Goal: Transaction & Acquisition: Register for event/course

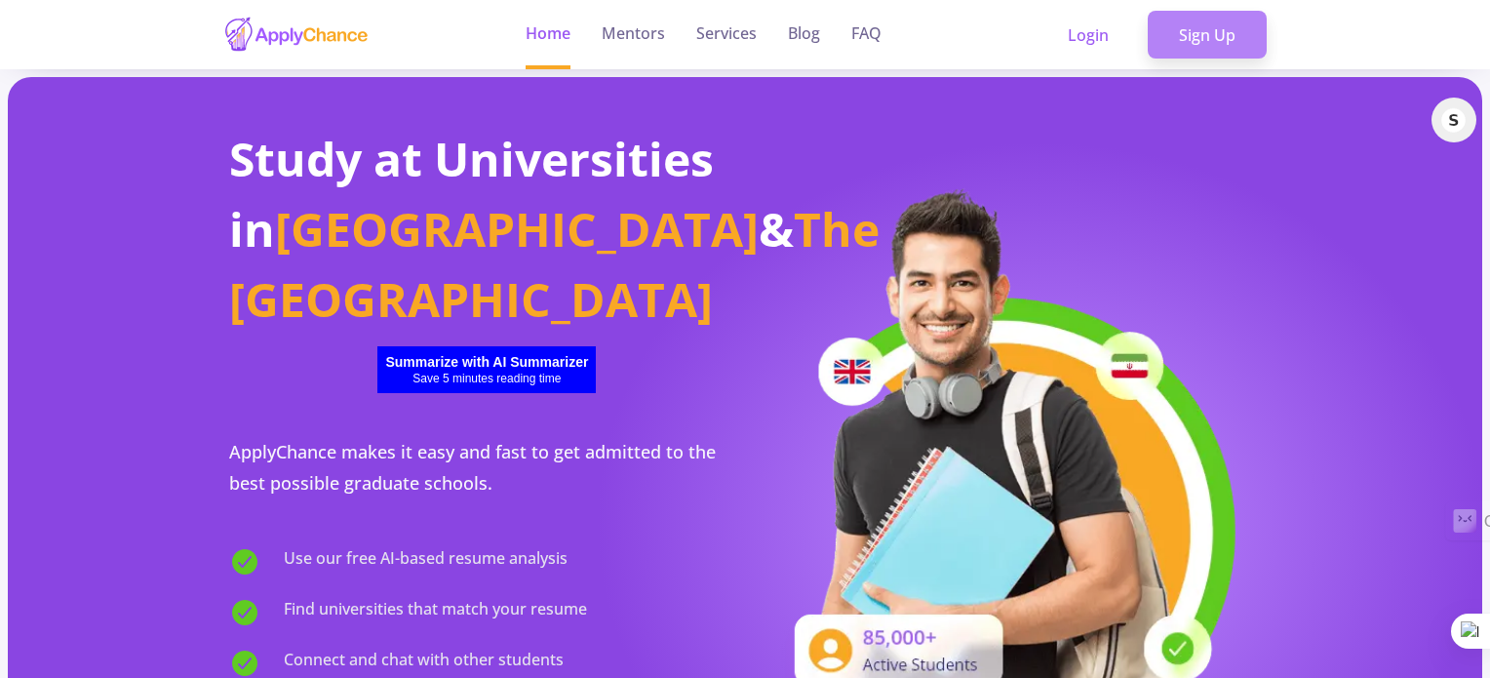
click at [1200, 31] on link "Sign Up" at bounding box center [1206, 35] width 119 height 49
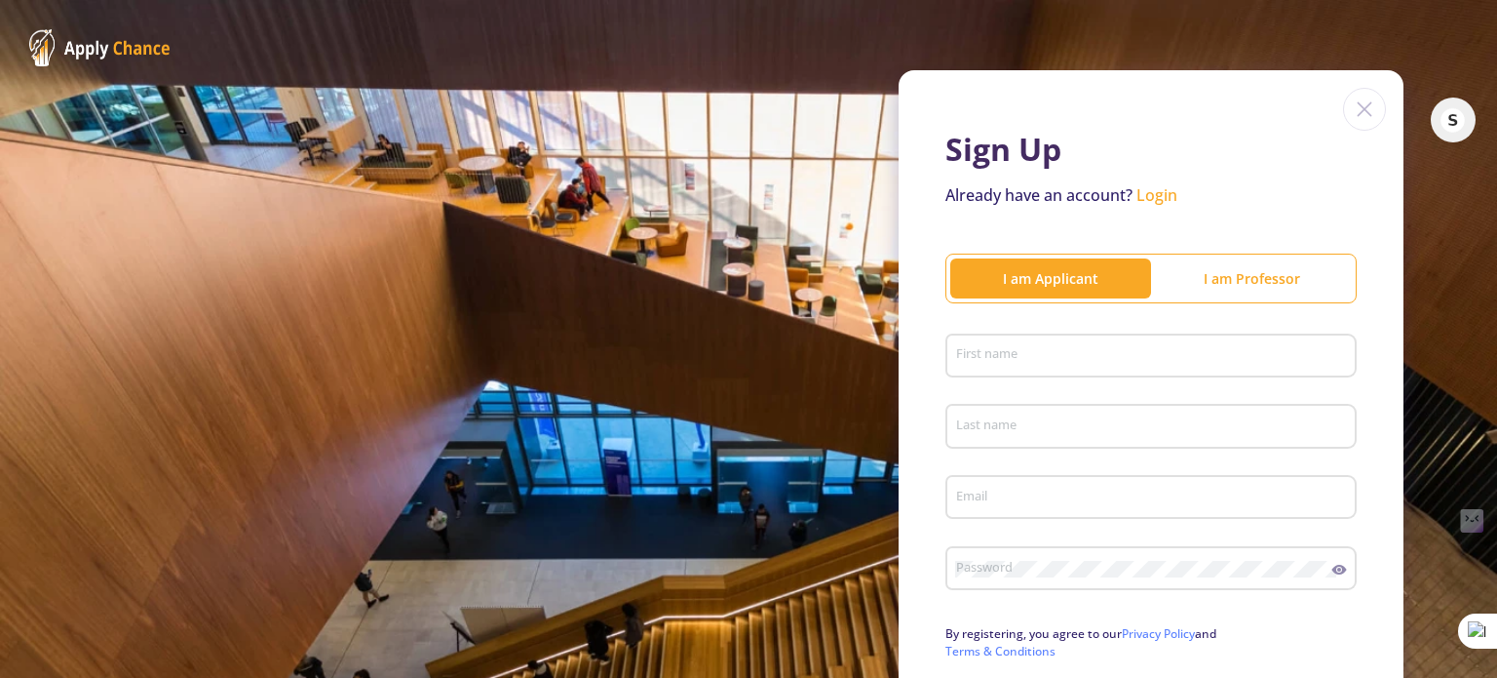
click at [1034, 279] on div "I am Applicant" at bounding box center [1051, 278] width 201 height 20
click at [994, 348] on input "First name" at bounding box center [1154, 357] width 398 height 18
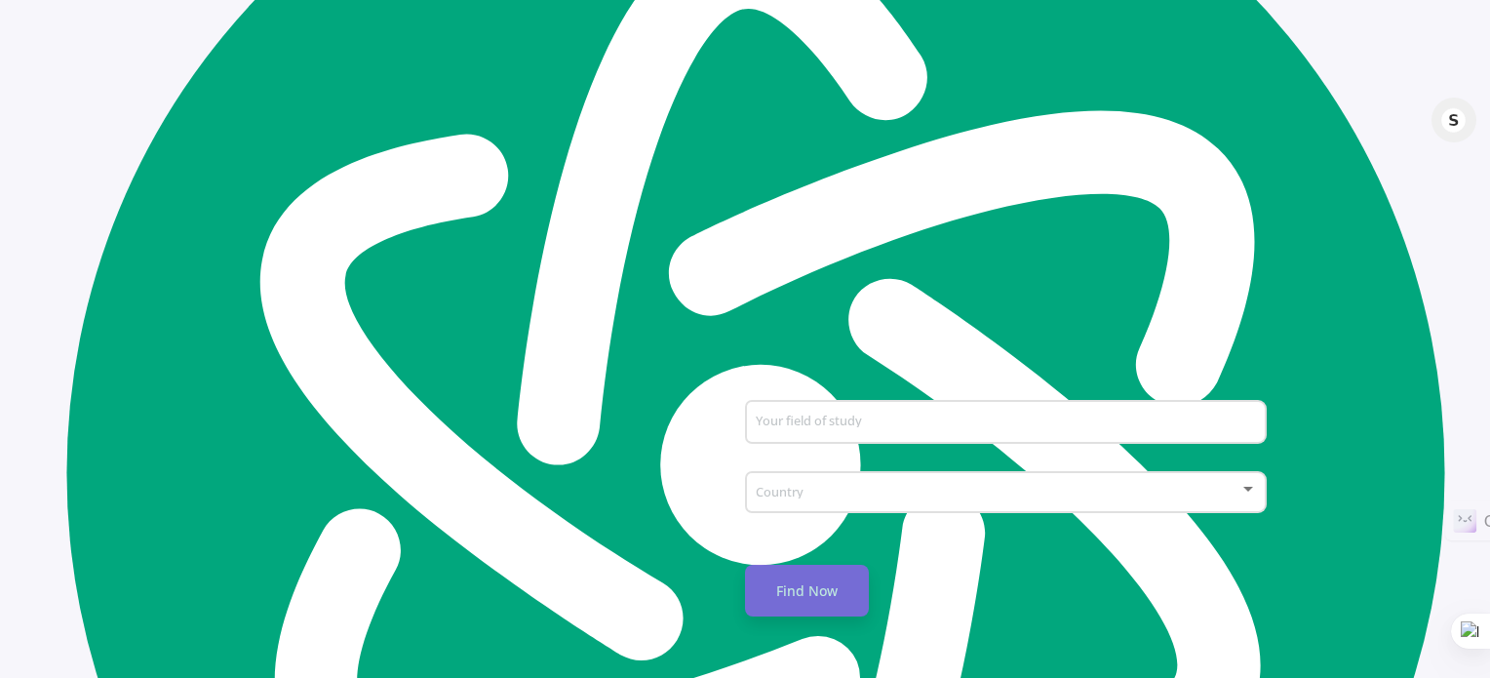
scroll to position [891, 0]
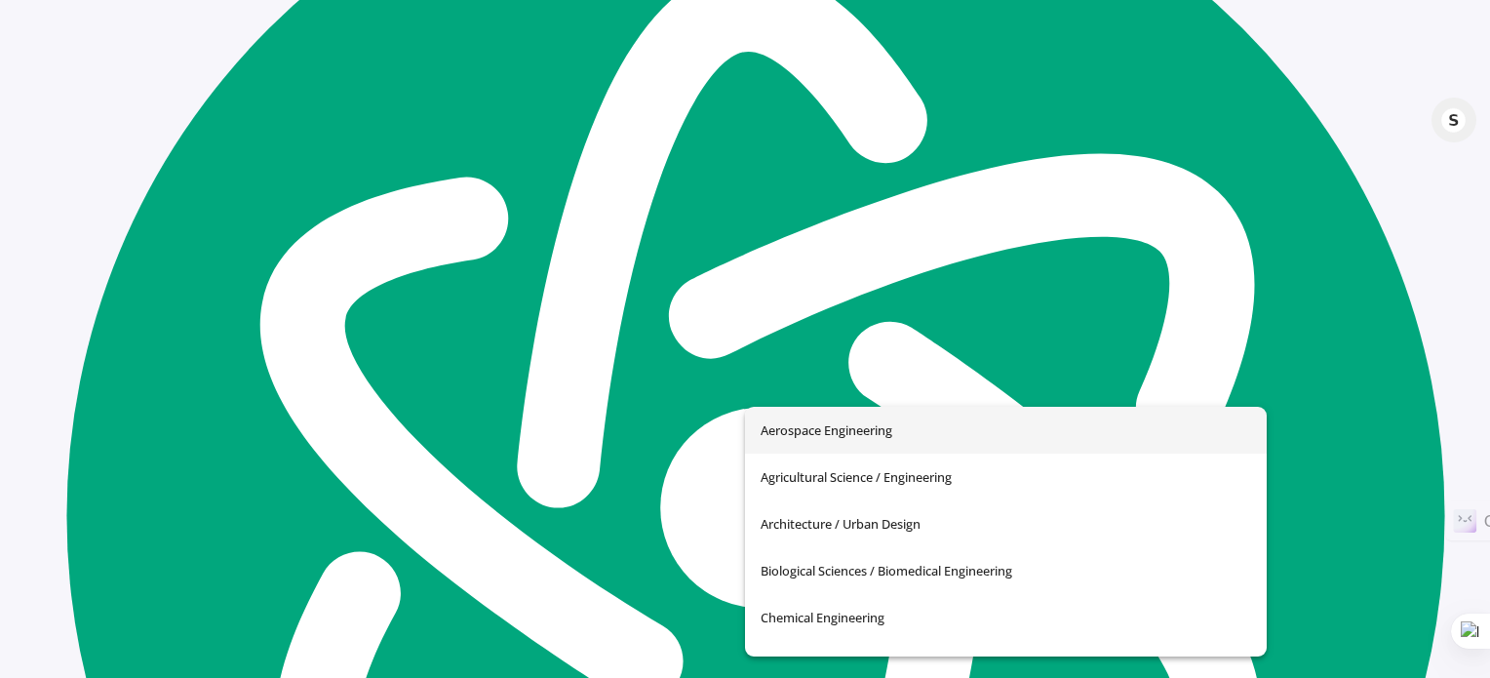
click at [818, 457] on input "Your field of study" at bounding box center [1009, 466] width 508 height 18
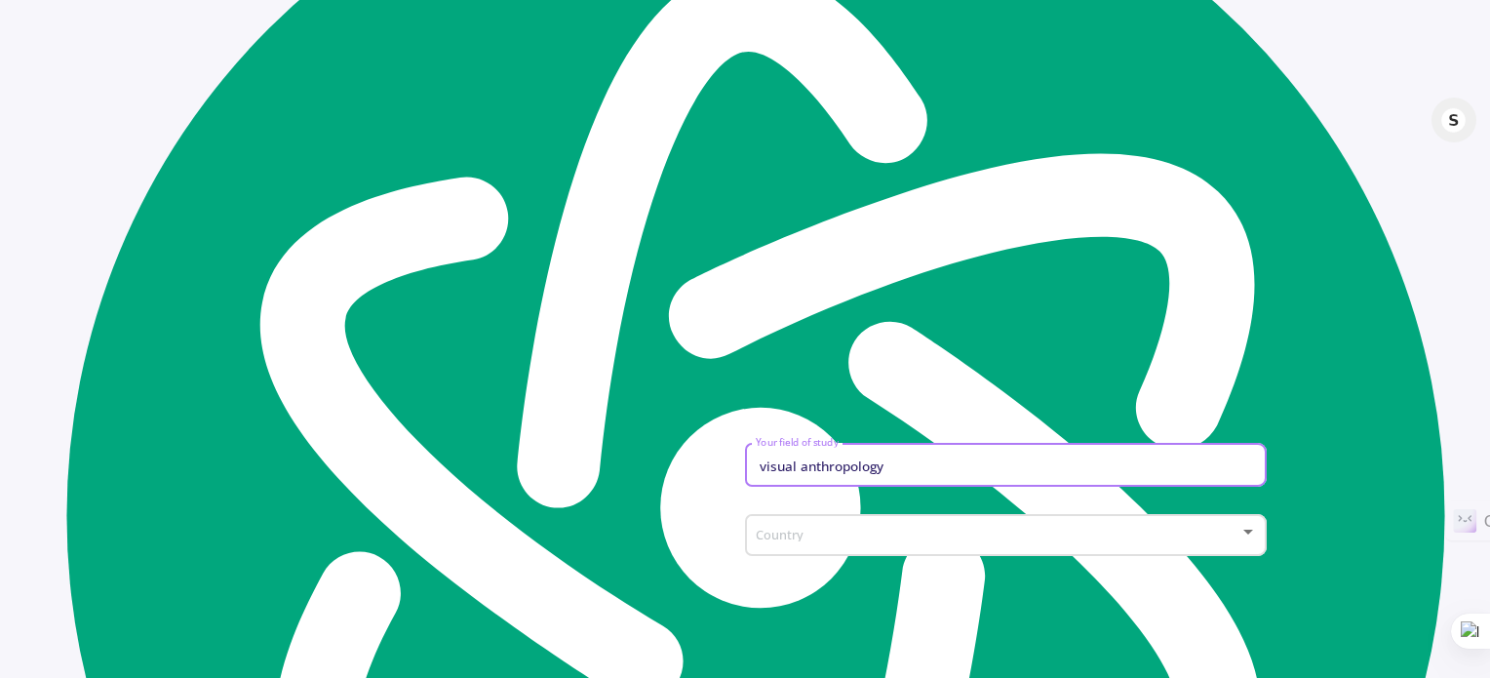
type input "visual anthropology"
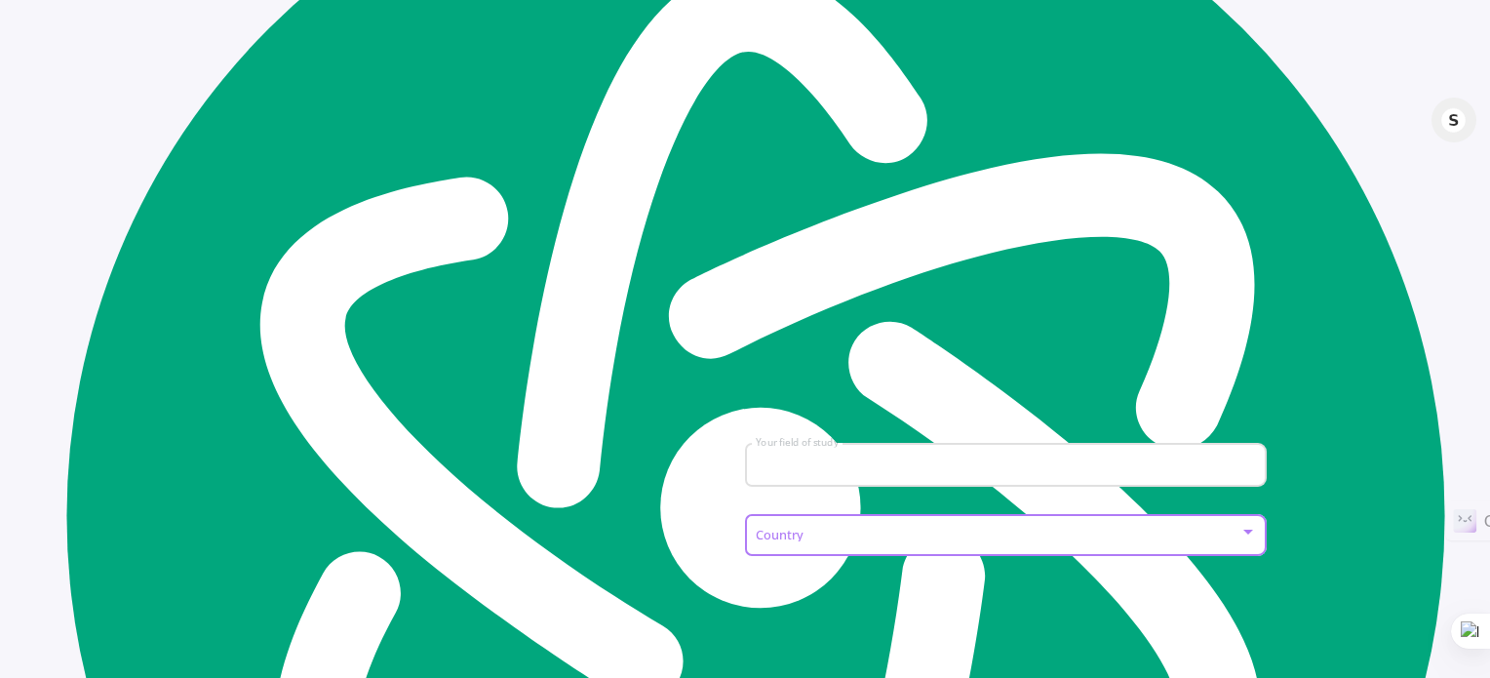
click at [1251, 529] on div at bounding box center [1248, 531] width 10 height 5
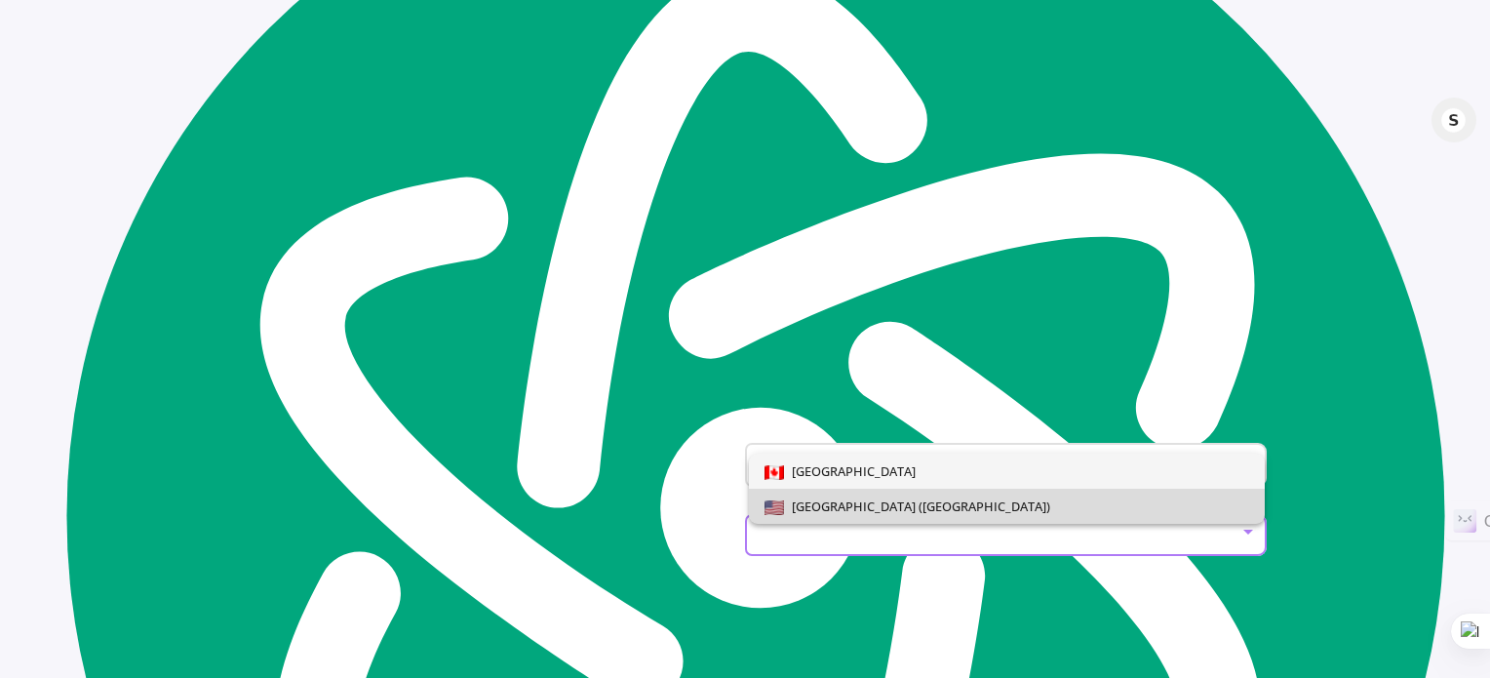
click at [889, 518] on span "[GEOGRAPHIC_DATA] ([GEOGRAPHIC_DATA])" at bounding box center [1007, 505] width 486 height 35
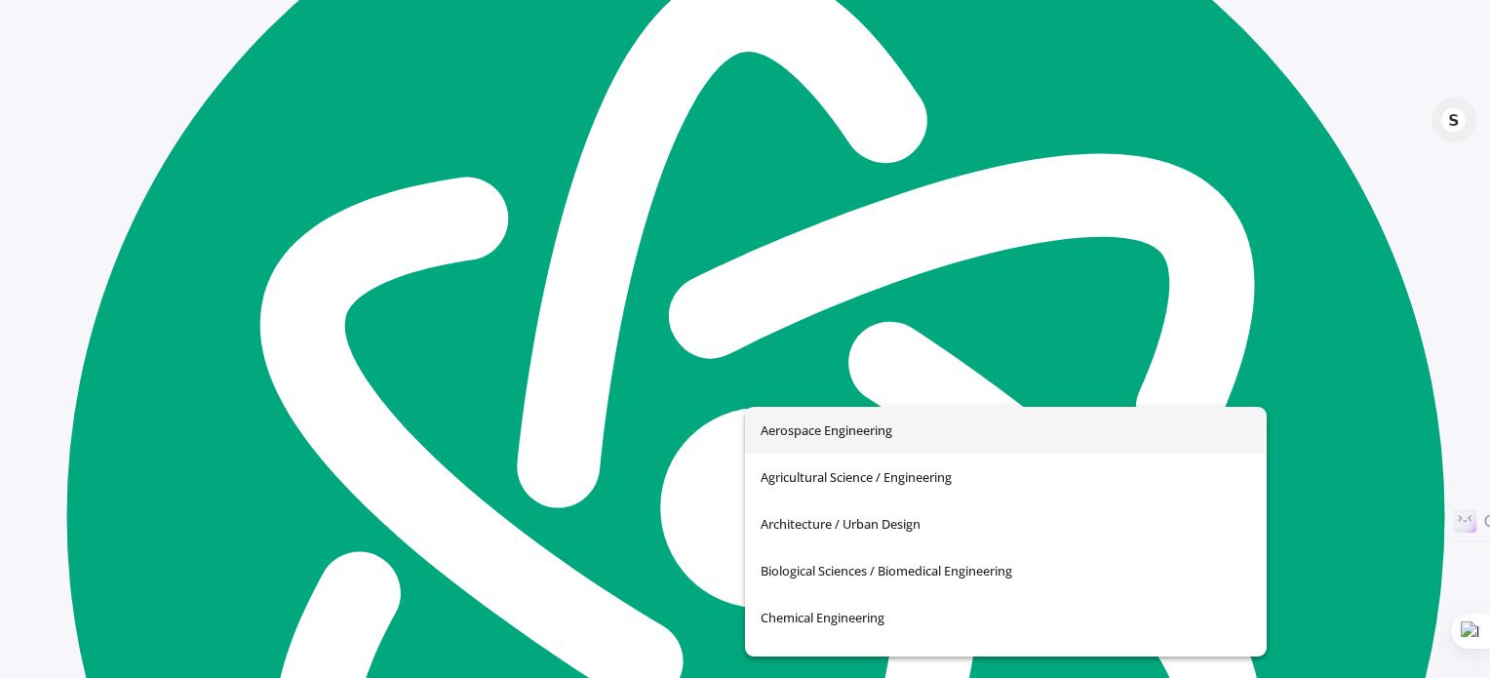
click at [797, 457] on input "Your field of study" at bounding box center [1009, 466] width 508 height 18
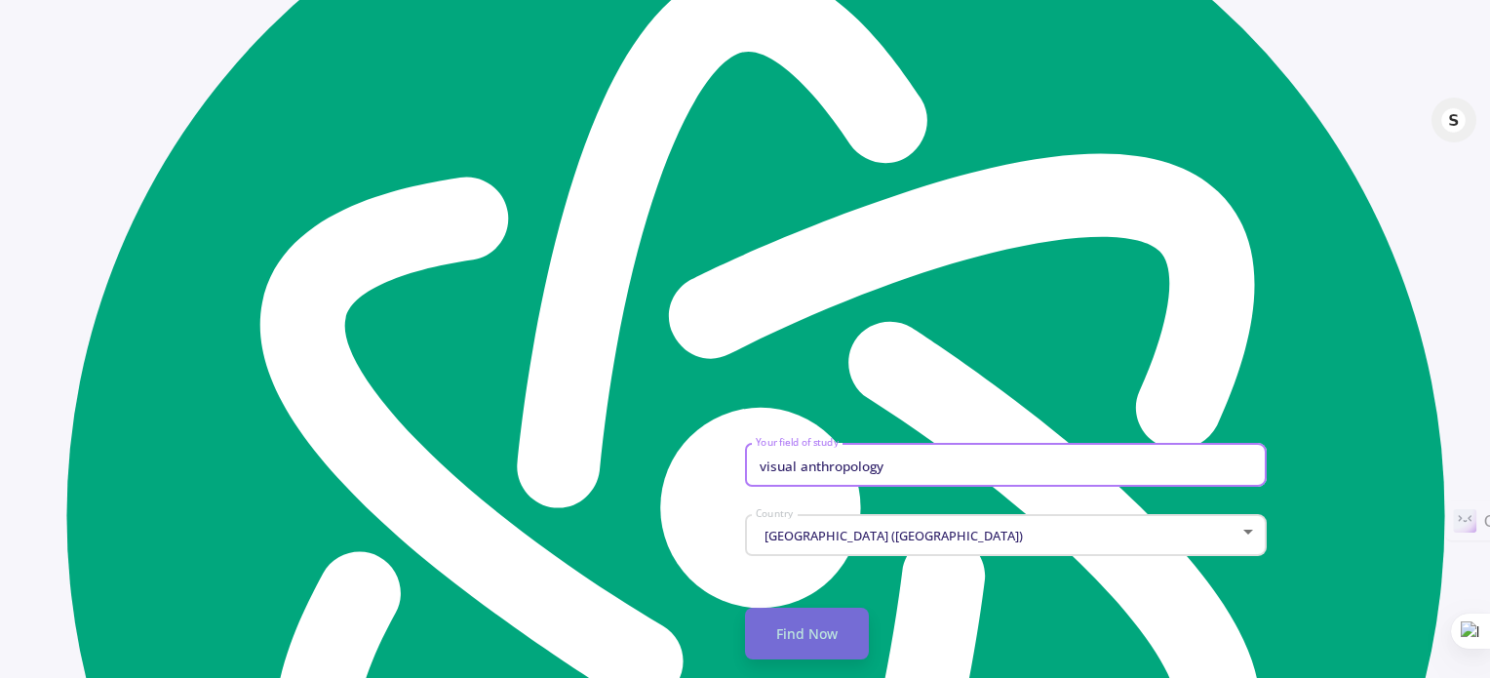
type input "visual anthropology"
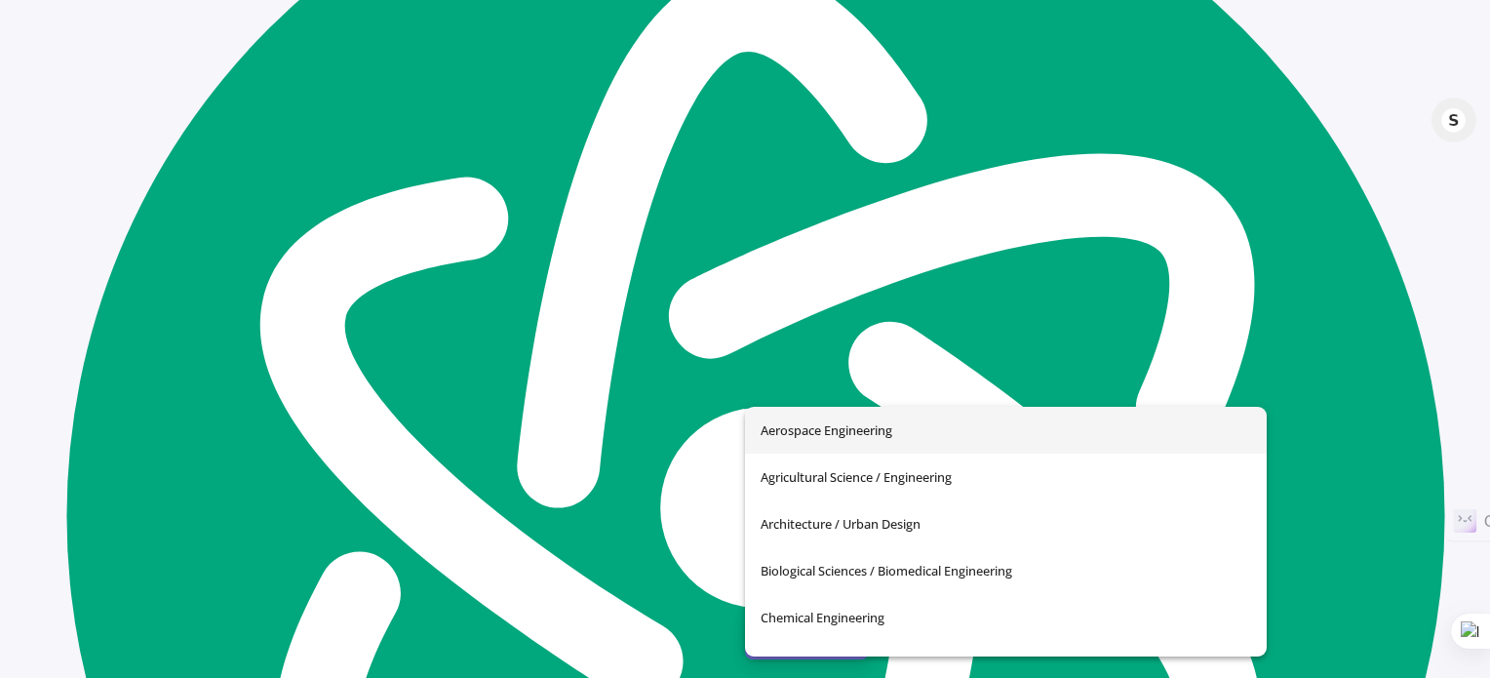
click at [805, 457] on input "Your field of study" at bounding box center [1009, 466] width 508 height 18
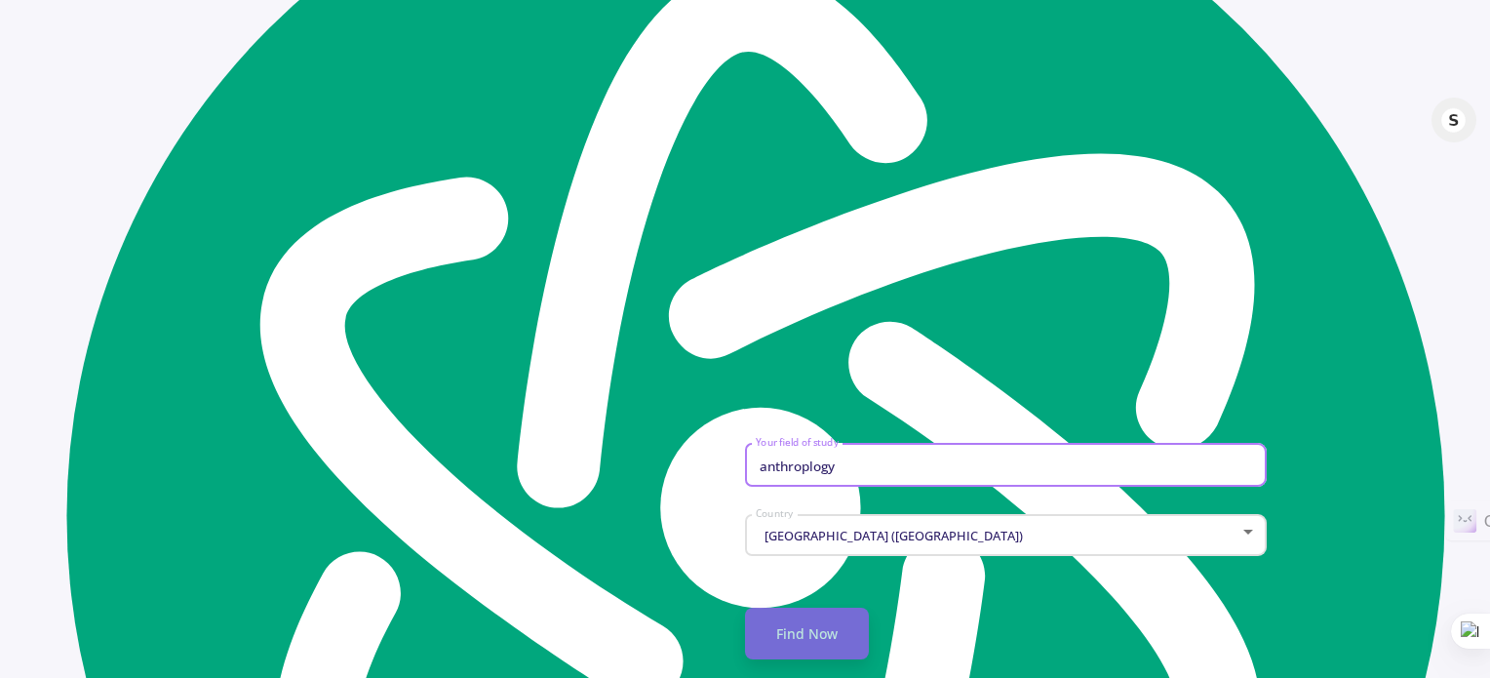
type input "anthroplogy"
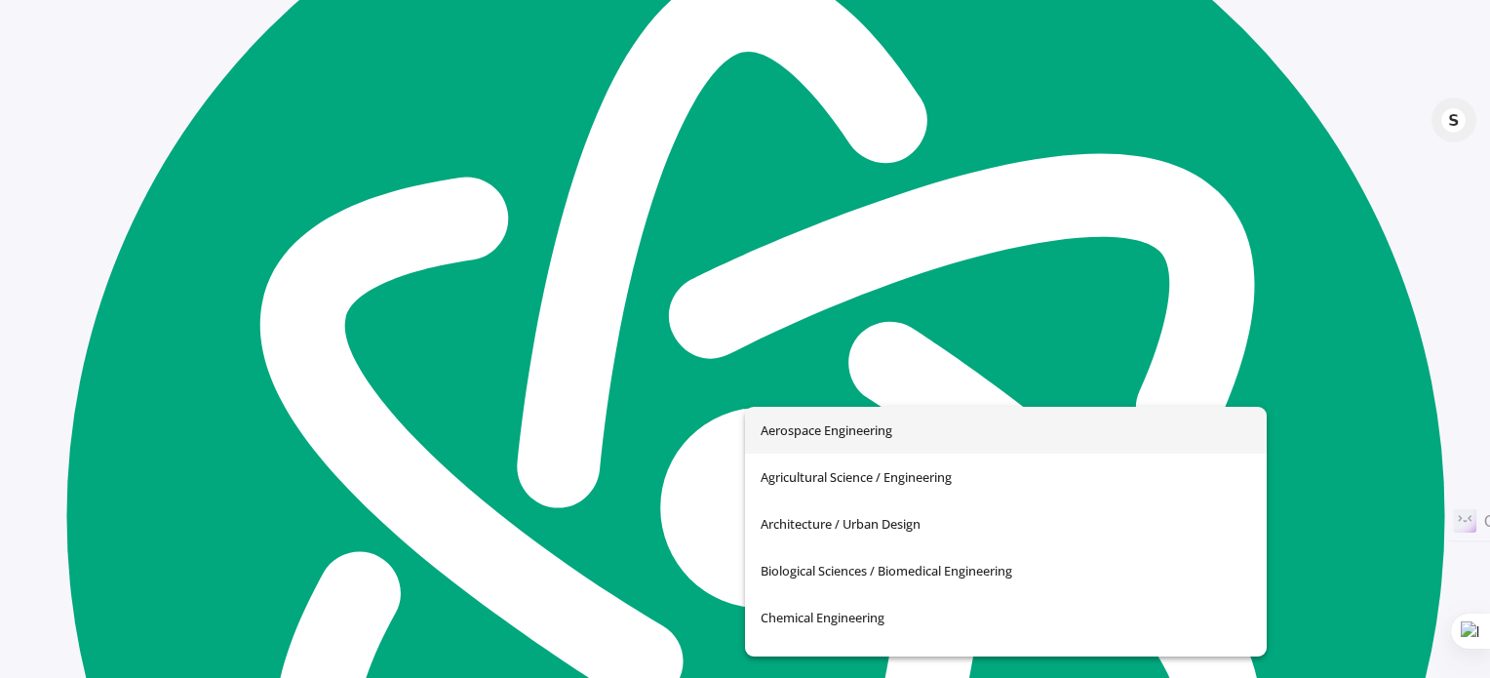
click at [803, 457] on input "Your field of study" at bounding box center [1009, 466] width 508 height 18
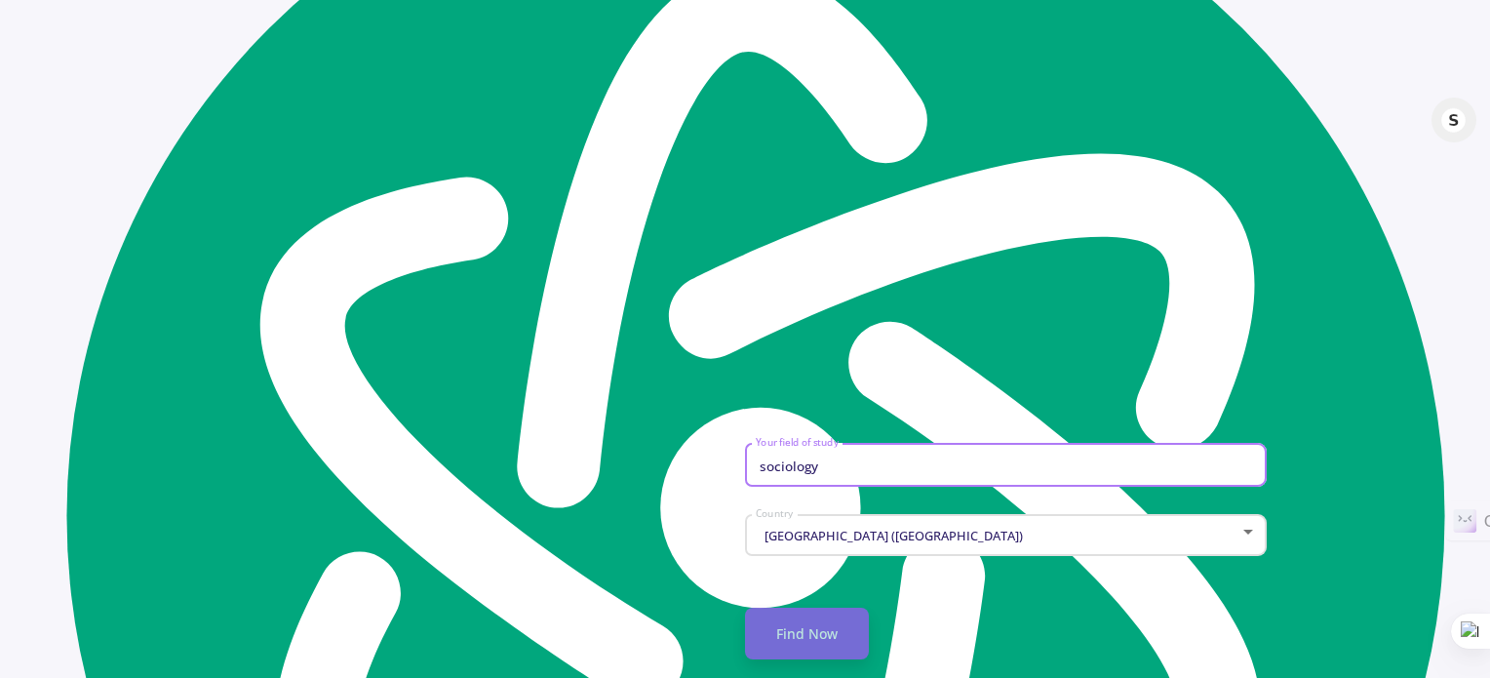
type input "sociology"
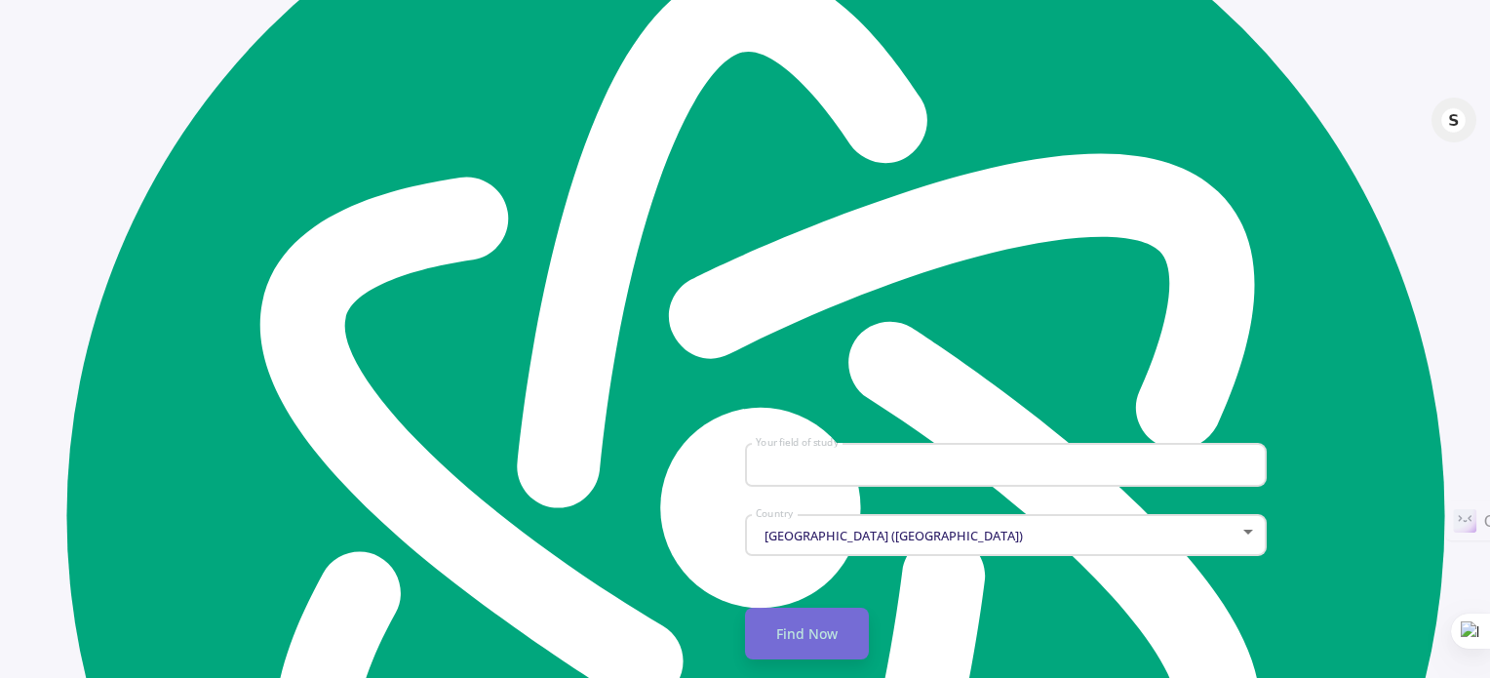
click at [479, 402] on img at bounding box center [446, 368] width 447 height 409
click at [592, 397] on img at bounding box center [446, 368] width 447 height 409
